Goal: Information Seeking & Learning: Learn about a topic

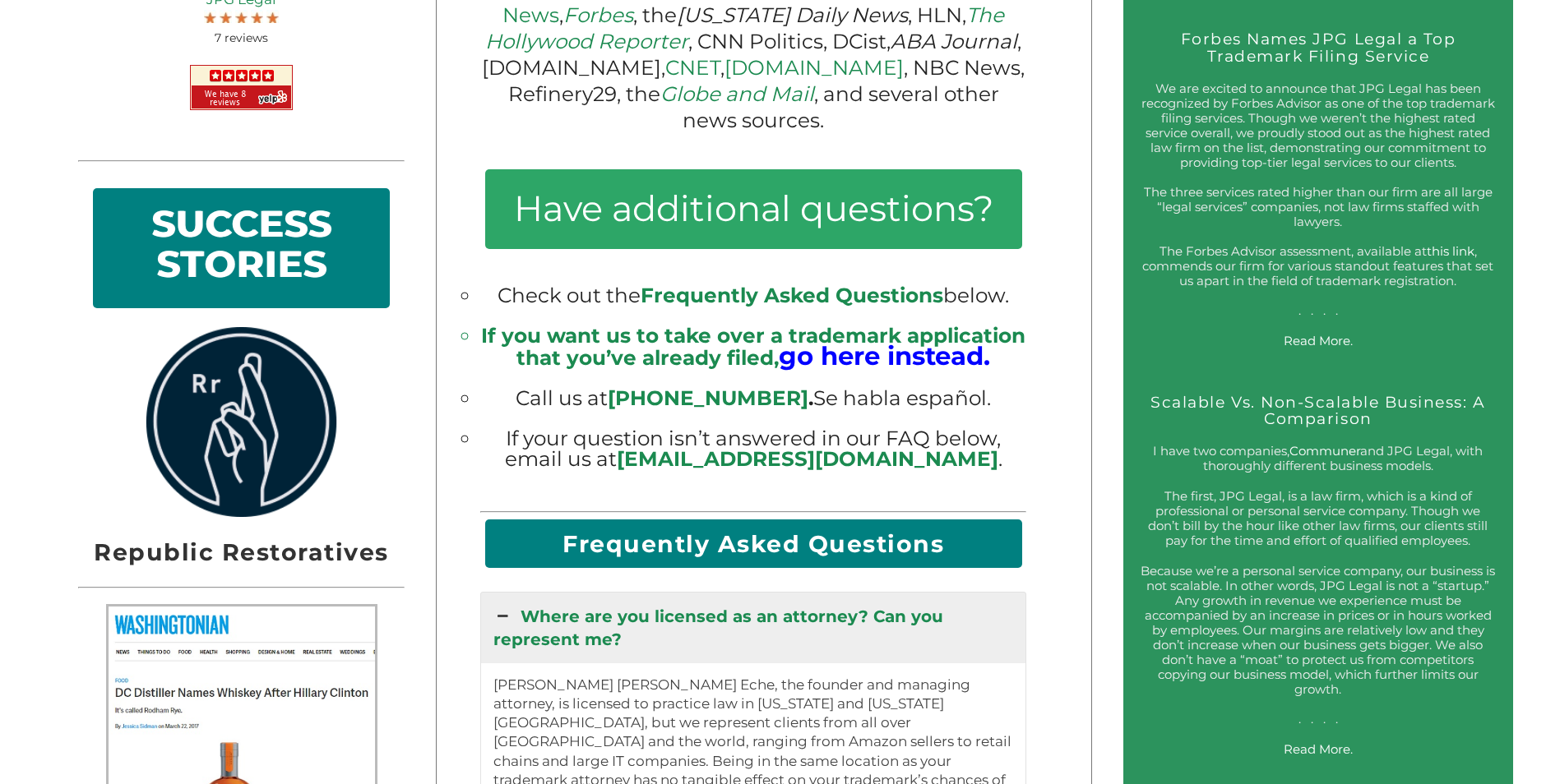
scroll to position [1562, 0]
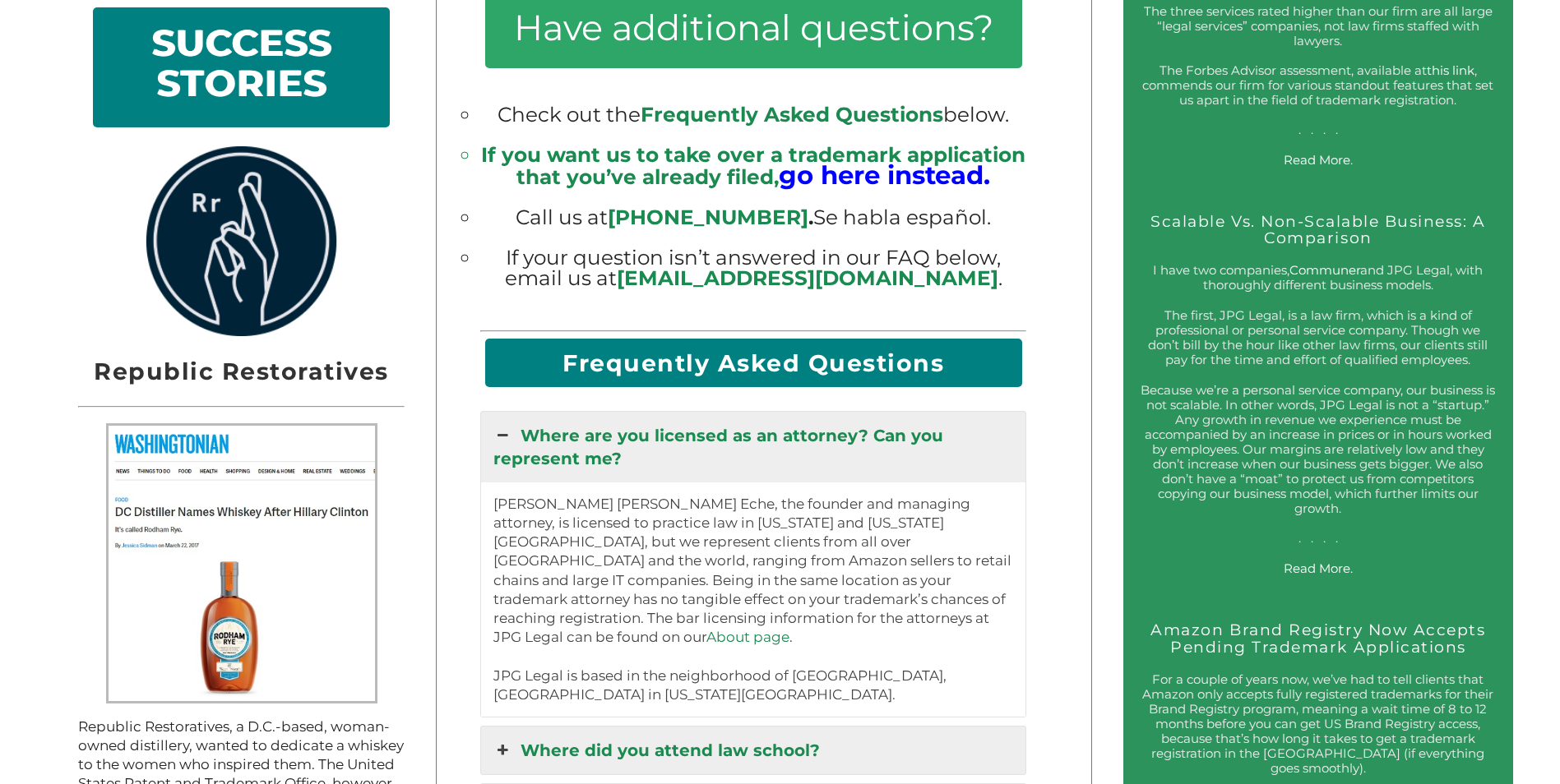
click at [654, 374] on h2 "Frequently Asked Questions" at bounding box center [753, 363] width 537 height 48
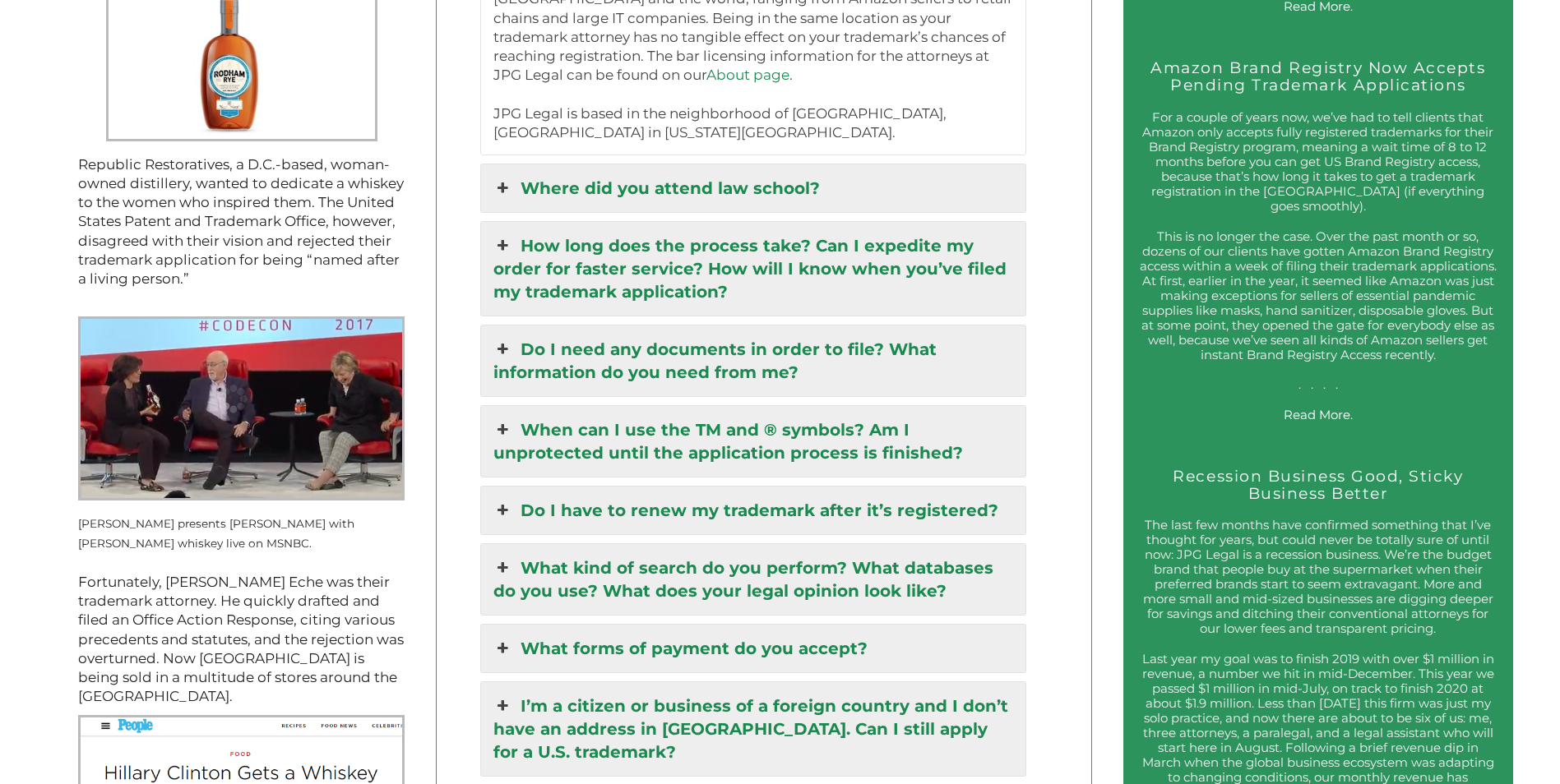
scroll to position [2137, 0]
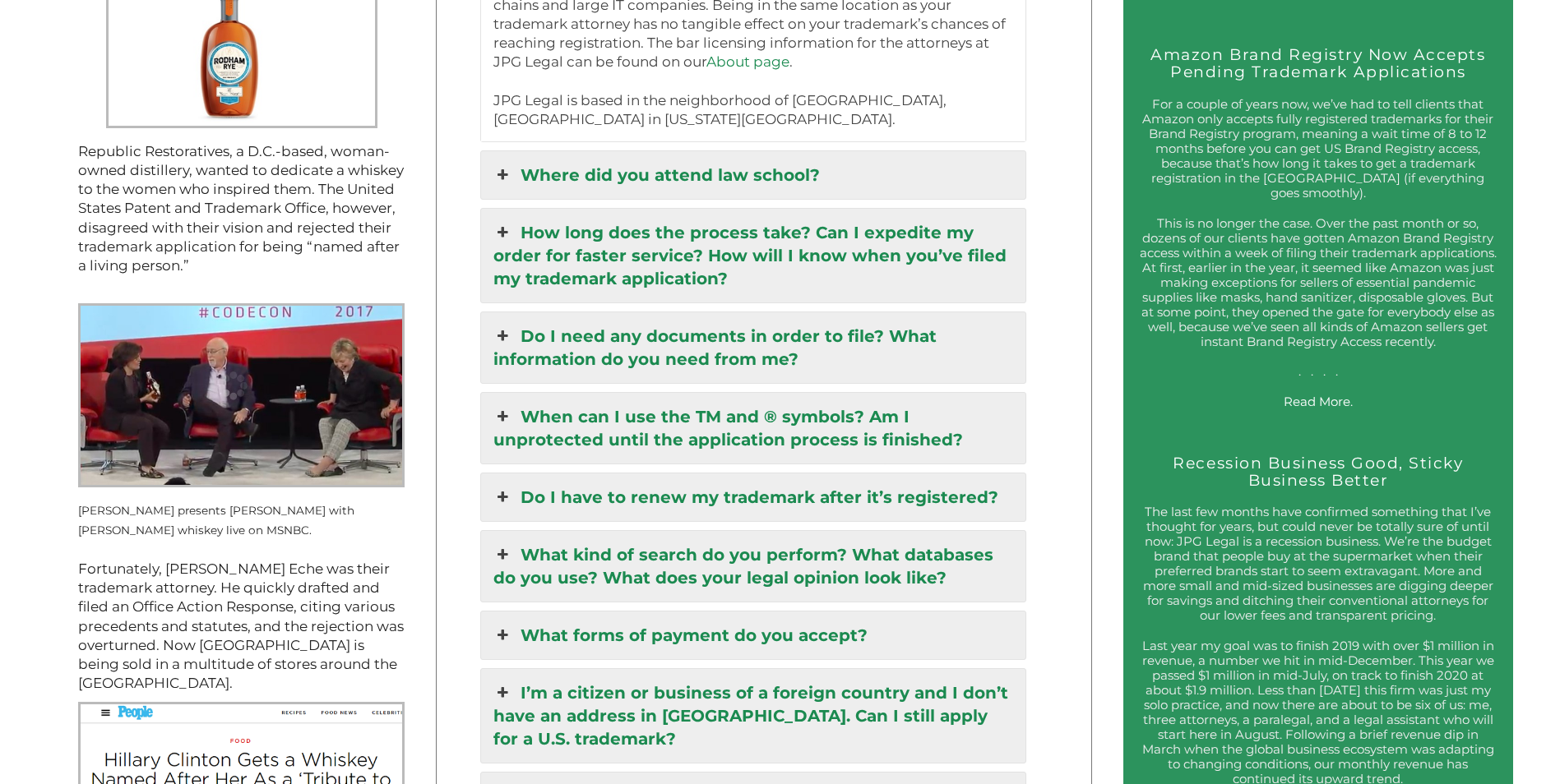
click at [707, 484] on link "Do I have to renew my trademark after it’s registered?" at bounding box center [752, 497] width 544 height 47
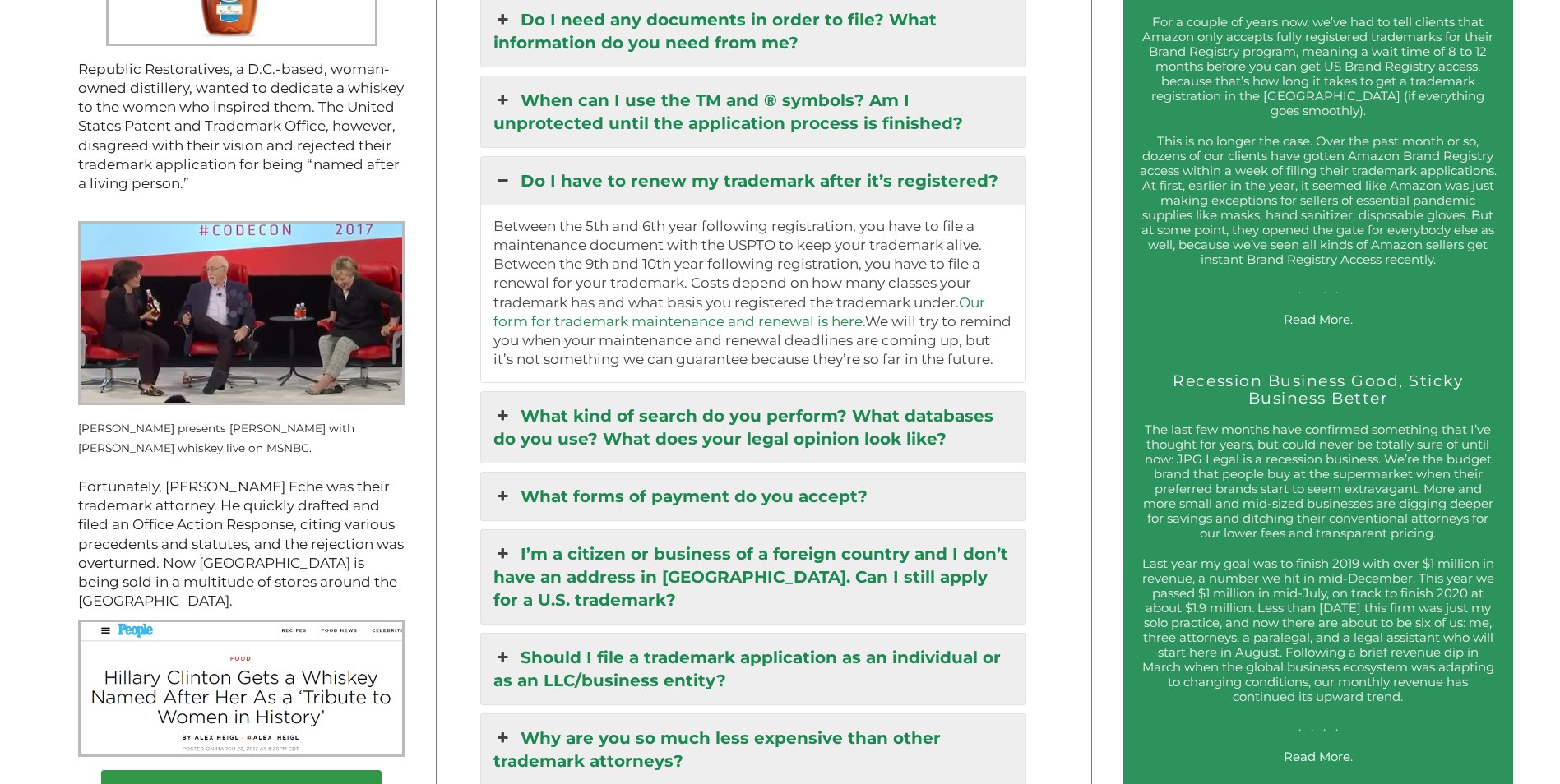
click at [783, 430] on link "What kind of search do you perform? What databases do you use? What does your l…" at bounding box center [752, 428] width 544 height 71
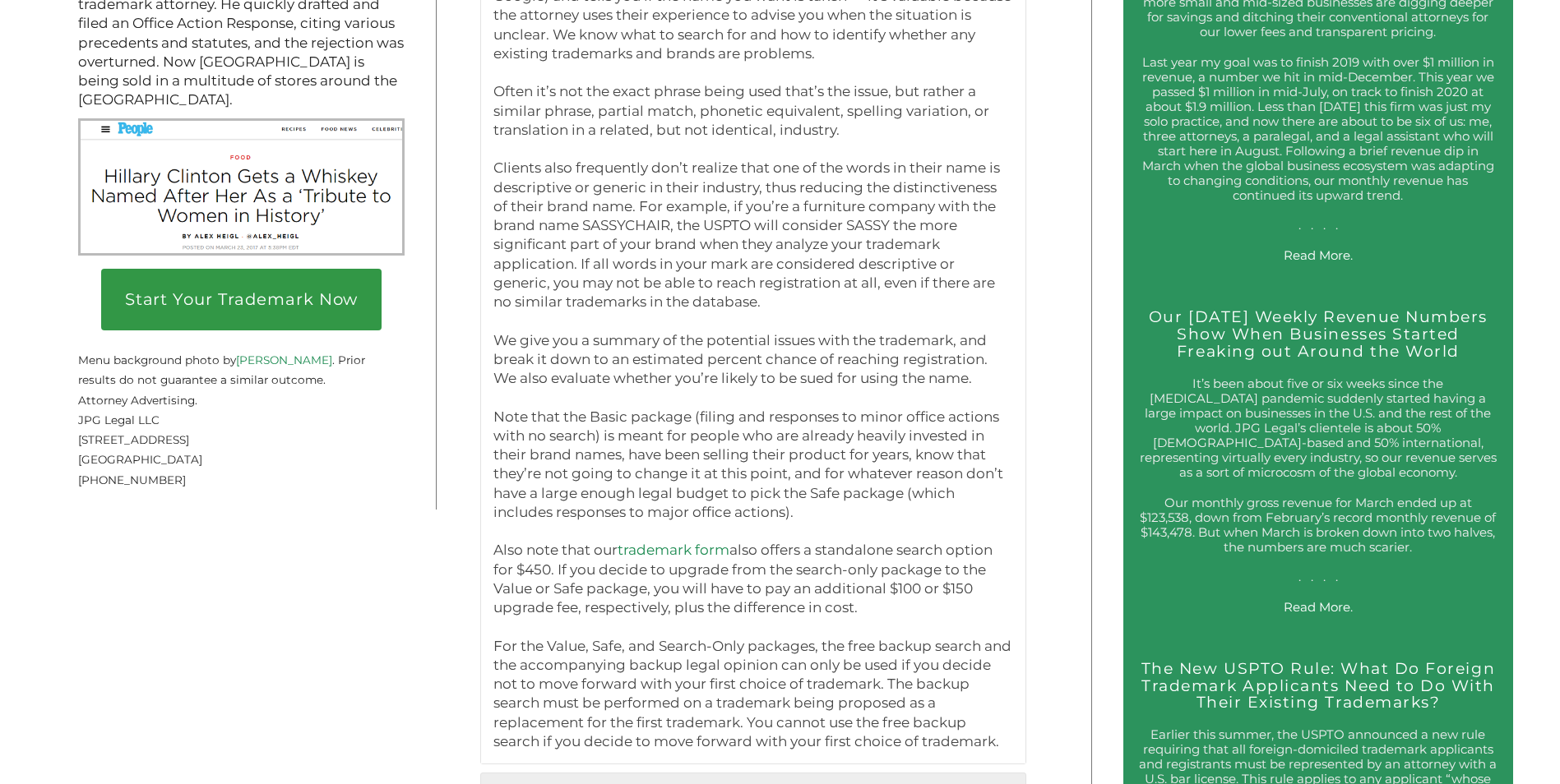
scroll to position [2794, 0]
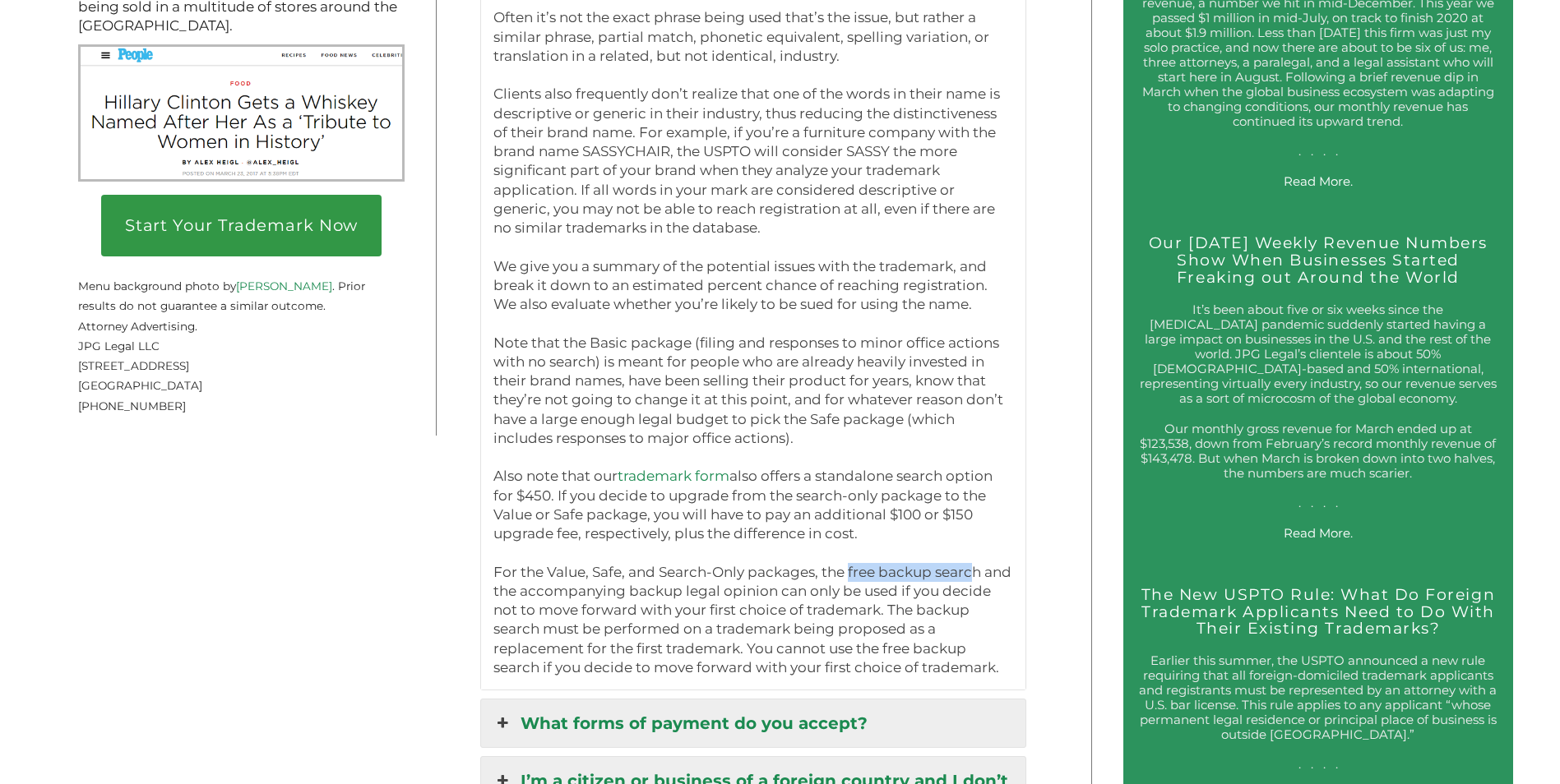
drag, startPoint x: 853, startPoint y: 583, endPoint x: 982, endPoint y: 582, distance: 129.0
click at [982, 582] on p "For the Value, Safe, and Search-Only packages, the free backup search and the a…" at bounding box center [753, 620] width 519 height 115
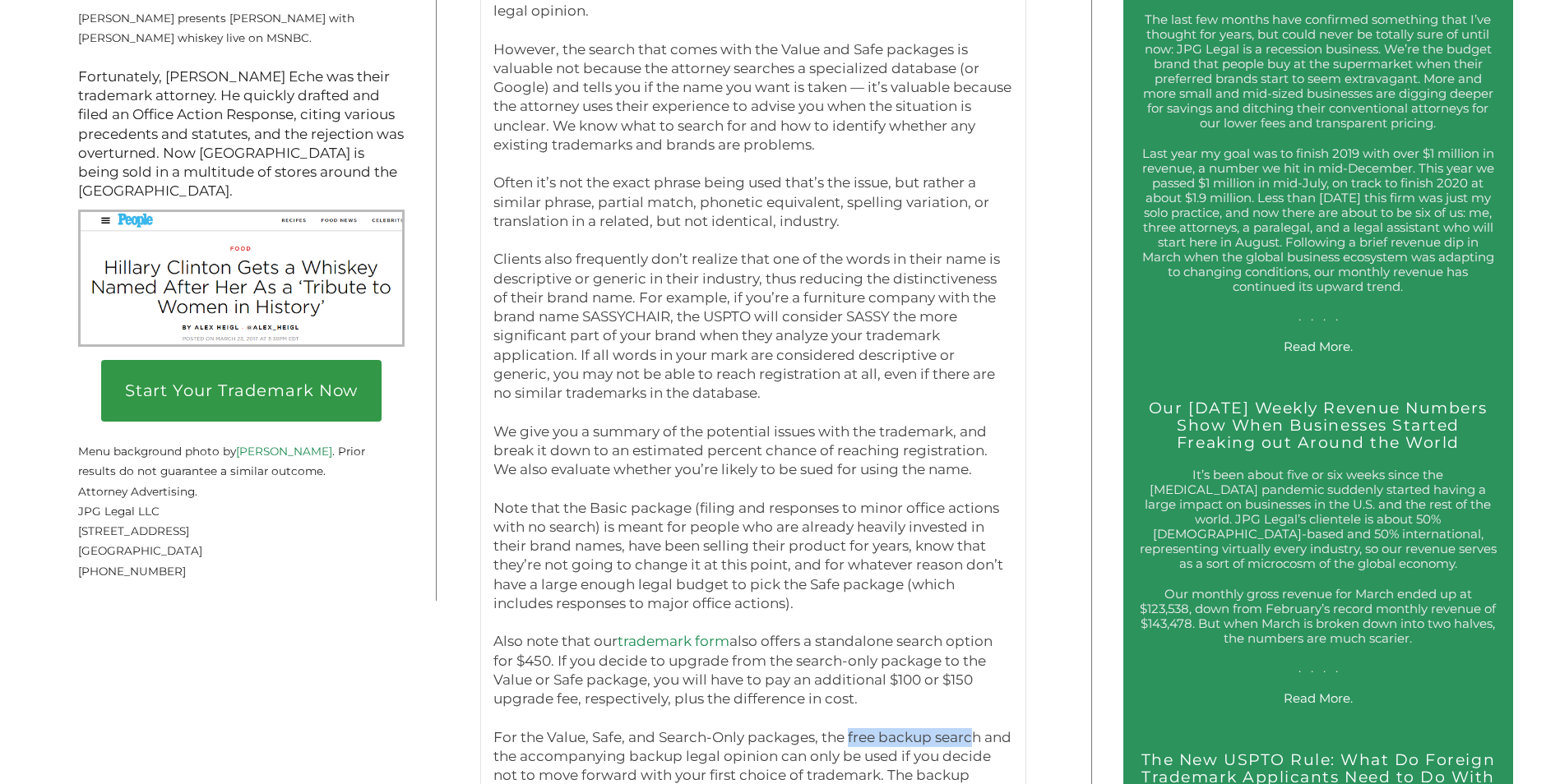
scroll to position [2630, 0]
